Goal: Task Accomplishment & Management: Manage account settings

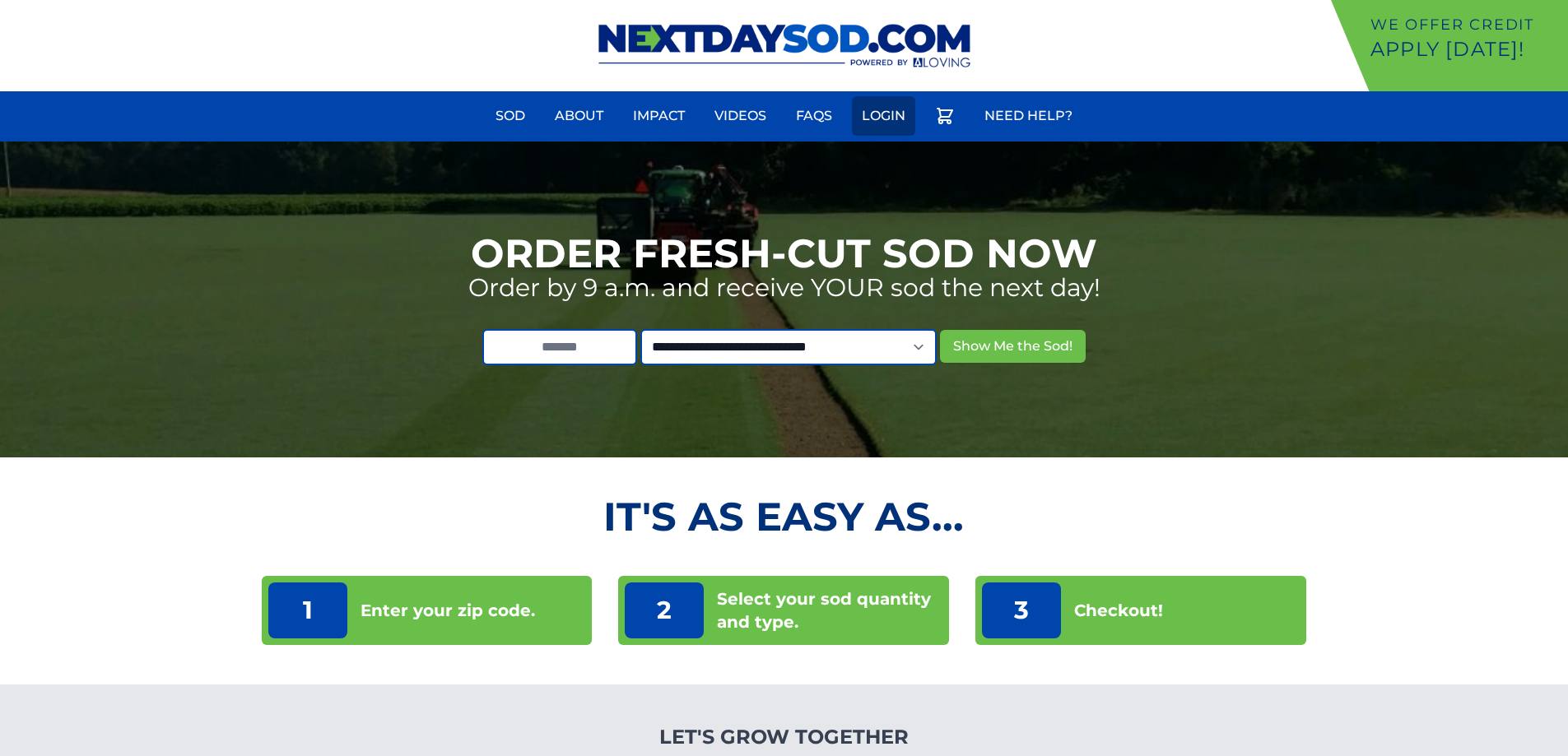
click at [889, 108] on link "Login" at bounding box center [884, 116] width 64 height 40
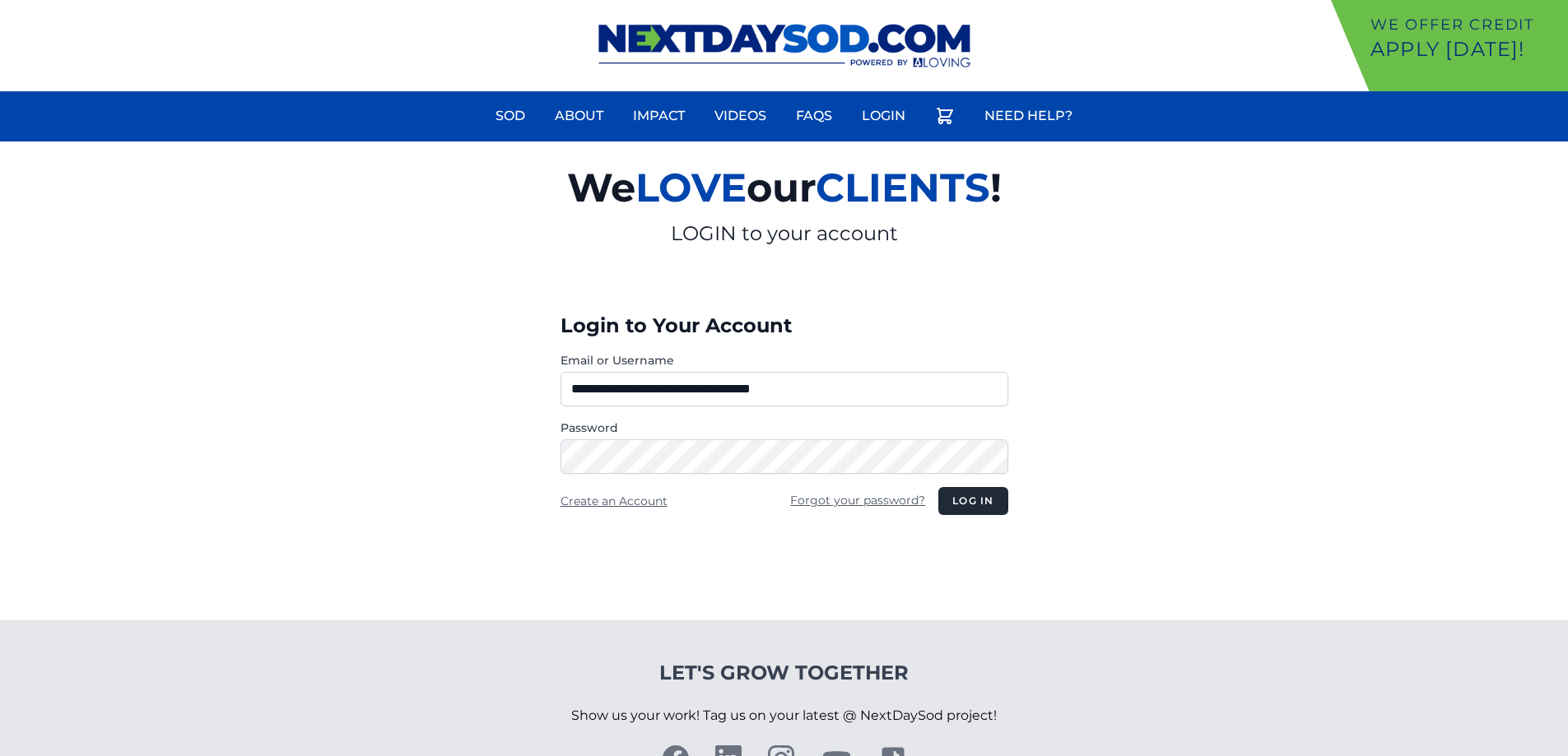
click at [626, 401] on input "**********" at bounding box center [784, 390] width 448 height 35
type input "**********"
click at [995, 496] on button "Log in" at bounding box center [973, 501] width 70 height 28
